Goal: Information Seeking & Learning: Learn about a topic

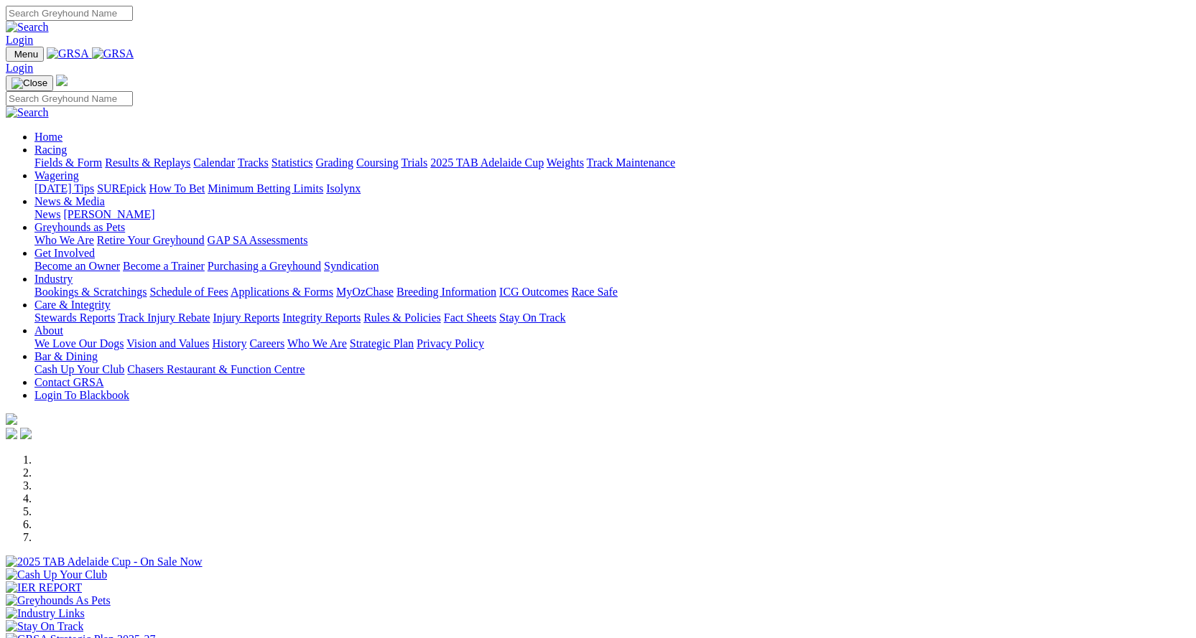
click at [147, 286] on link "Bookings & Scratchings" at bounding box center [90, 292] width 112 height 12
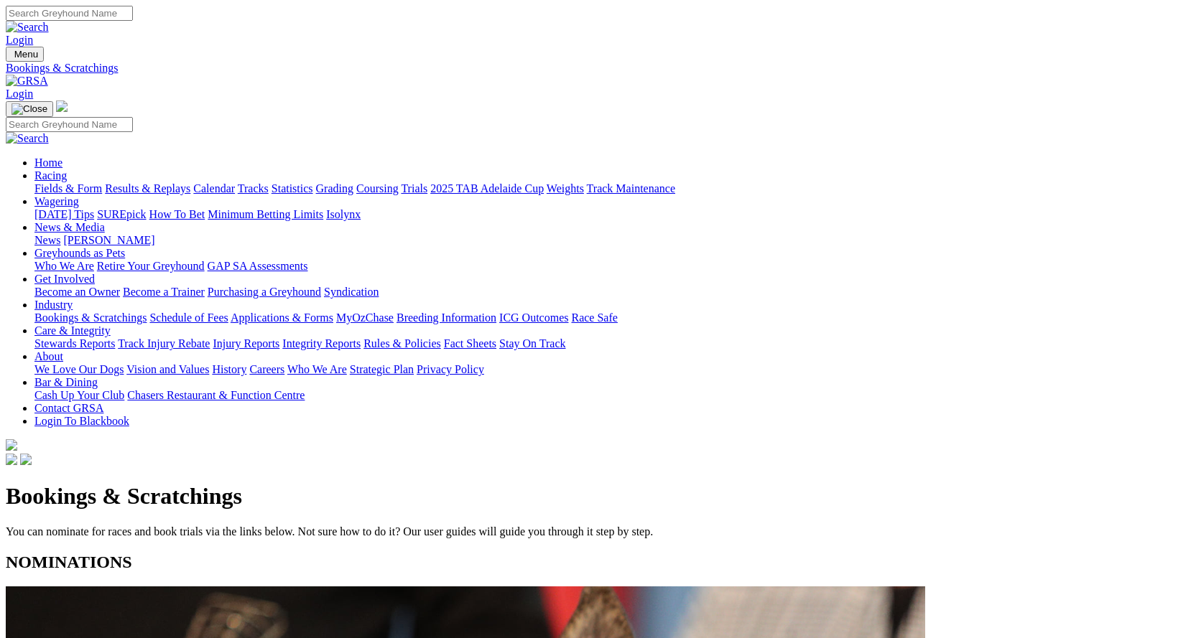
click at [427, 182] on link "Trials" at bounding box center [414, 188] width 27 height 12
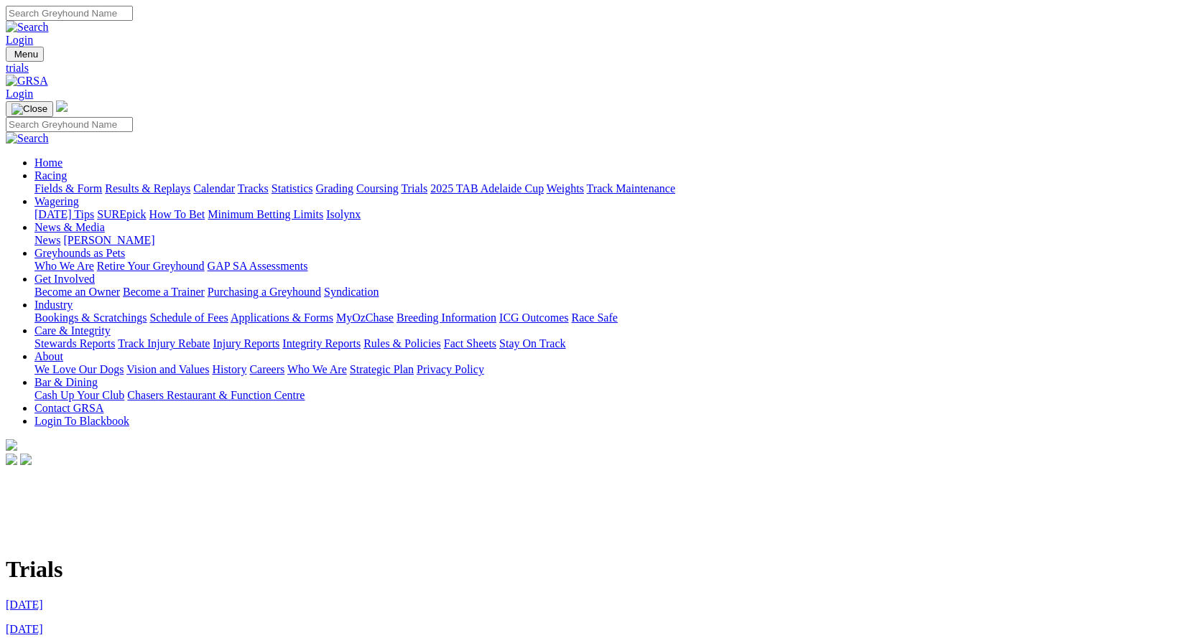
click at [43, 599] on link "[DATE]" at bounding box center [24, 605] width 37 height 12
